Goal: Find specific page/section: Find specific page/section

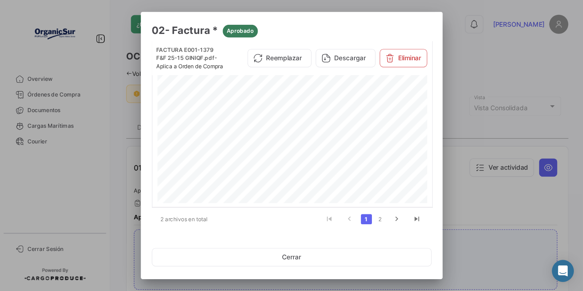
scroll to position [127, 0]
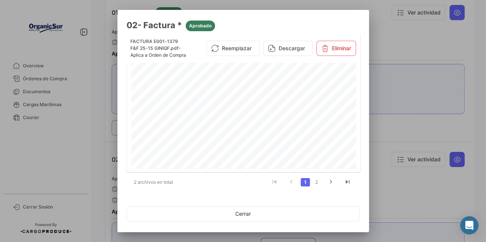
click at [441, 27] on div at bounding box center [243, 121] width 486 height 242
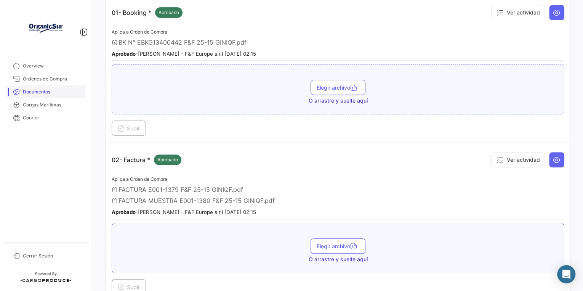
click at [50, 91] on span "Documentos" at bounding box center [52, 91] width 59 height 7
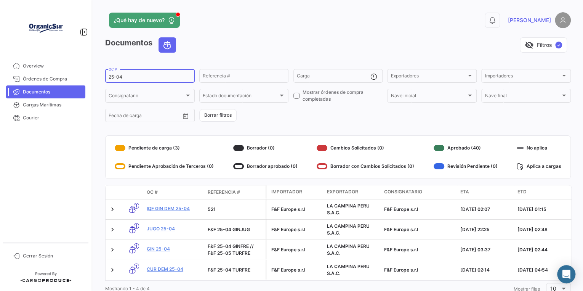
drag, startPoint x: 123, startPoint y: 74, endPoint x: 117, endPoint y: 75, distance: 5.8
click at [117, 75] on div "25-04 OC #" at bounding box center [150, 75] width 83 height 15
click at [120, 77] on input "25-04" at bounding box center [150, 76] width 83 height 5
type input "25-02"
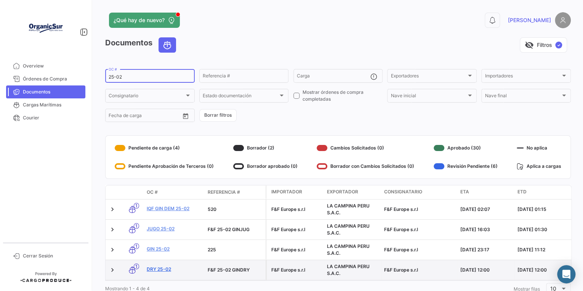
click at [168, 242] on link "DRY 25-02" at bounding box center [174, 269] width 55 height 7
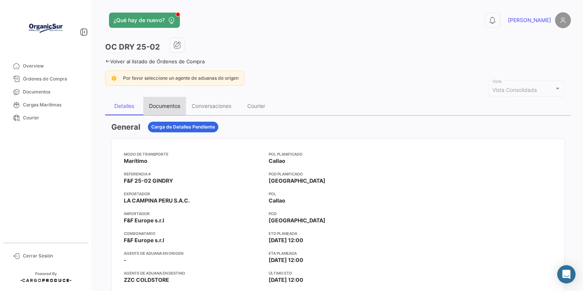
click at [168, 104] on div "Documentos" at bounding box center [164, 106] width 31 height 6
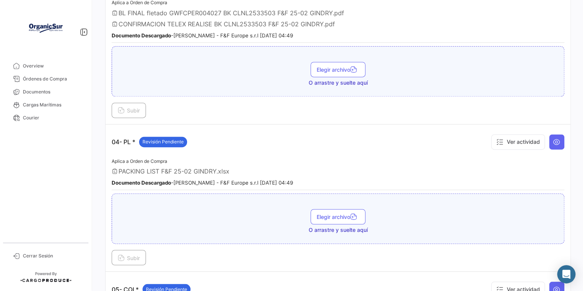
scroll to position [341, 0]
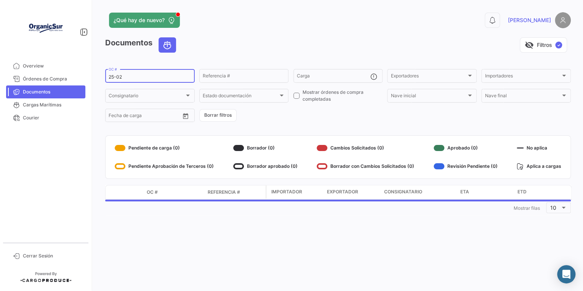
click at [134, 74] on div "25-02 OC #" at bounding box center [150, 75] width 83 height 15
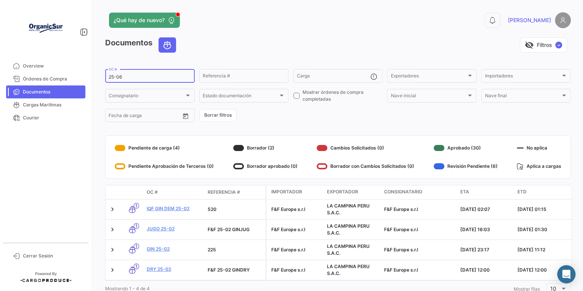
type input "25-06"
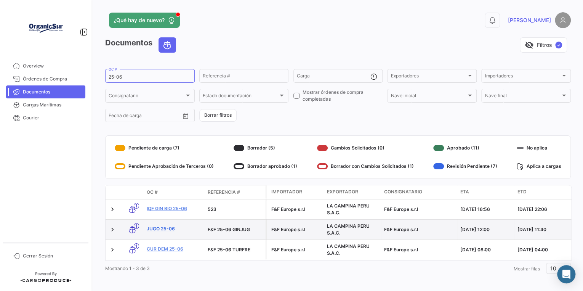
click at [159, 229] on link "JUGO 25-06" at bounding box center [174, 228] width 55 height 7
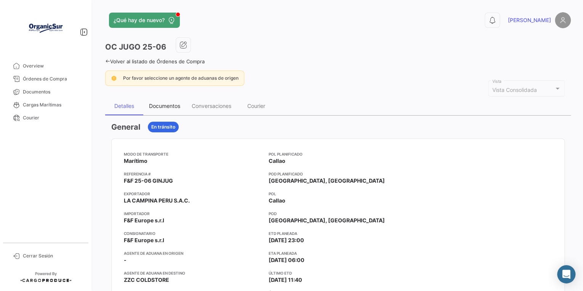
click at [169, 104] on div "Documentos" at bounding box center [164, 106] width 31 height 6
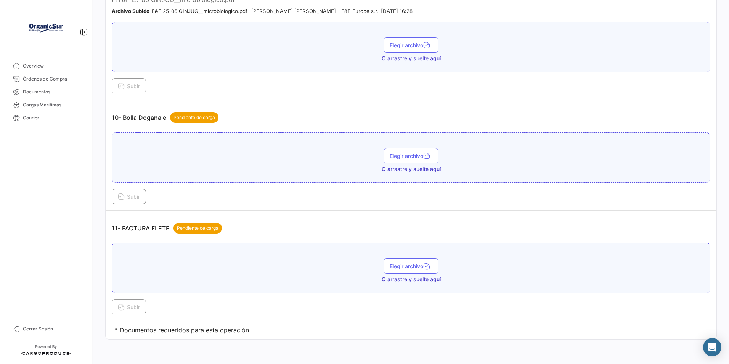
scroll to position [1022, 0]
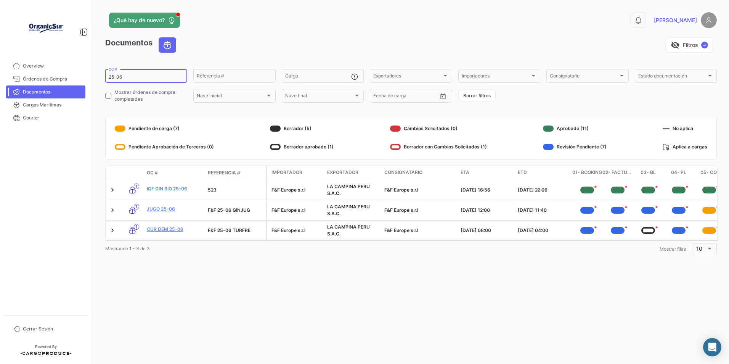
drag, startPoint x: 126, startPoint y: 74, endPoint x: 117, endPoint y: 74, distance: 9.1
click at [117, 74] on input "25-06" at bounding box center [146, 76] width 75 height 5
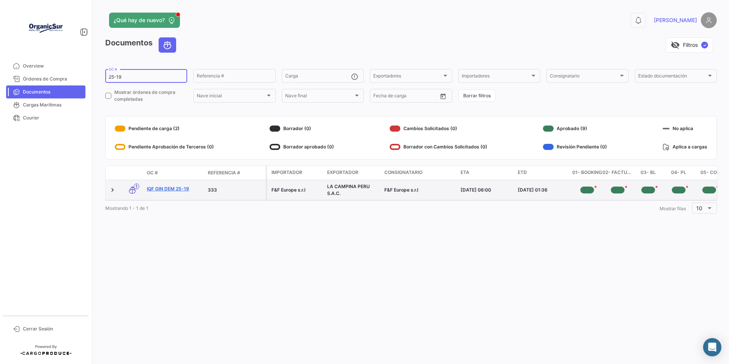
type input "25-19"
click at [182, 188] on link "IQF GIN DEM 25-19" at bounding box center [174, 188] width 55 height 7
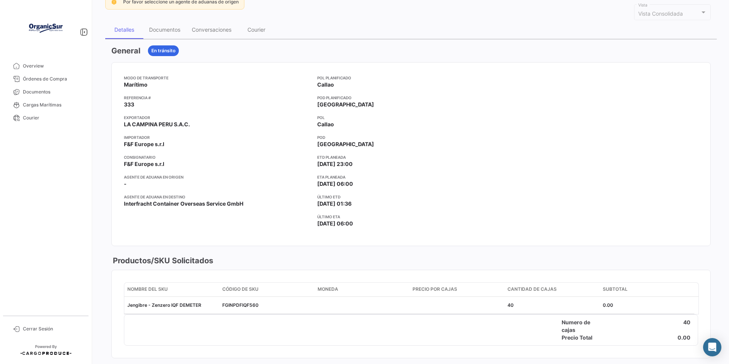
scroll to position [38, 0]
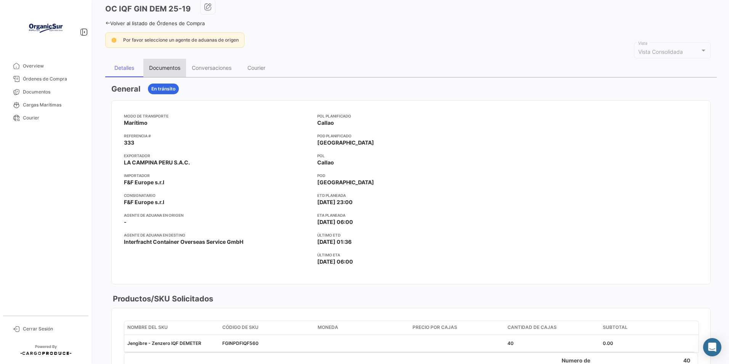
click at [162, 66] on div "Documentos" at bounding box center [164, 67] width 31 height 6
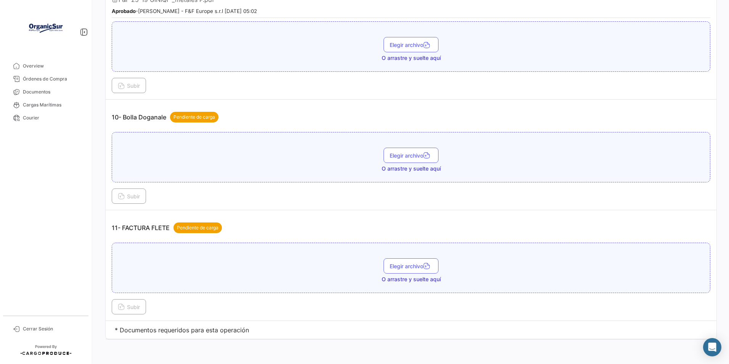
scroll to position [1245, 0]
